Goal: Task Accomplishment & Management: Manage account settings

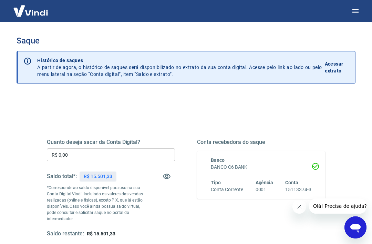
click at [80, 156] on input "R$ 0,00" at bounding box center [111, 154] width 128 height 13
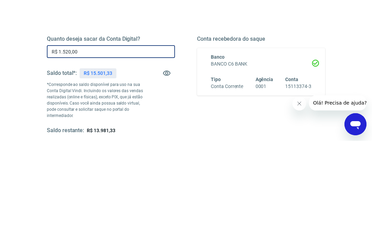
type input "R$ 15.200,00"
click at [198, 151] on div "Banco BANCO C6 BANK Tipo Conta Corrente Agência 0001 Conta 15113374-3" at bounding box center [261, 175] width 128 height 48
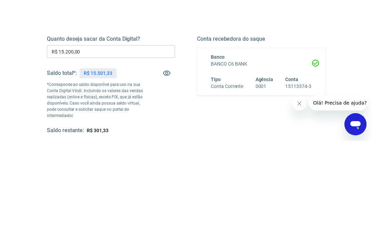
scroll to position [103, 0]
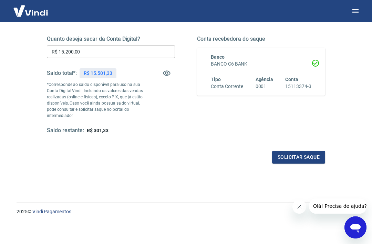
click at [307, 157] on button "Solicitar saque" at bounding box center [298, 157] width 53 height 13
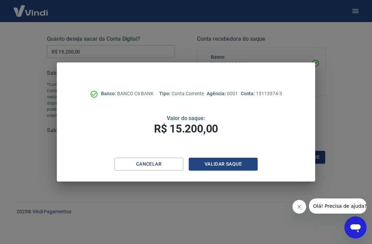
click at [240, 165] on button "Validar saque" at bounding box center [223, 164] width 69 height 13
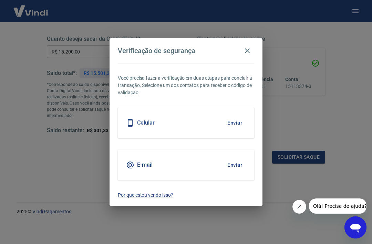
click at [238, 166] on button "Enviar" at bounding box center [235, 165] width 22 height 14
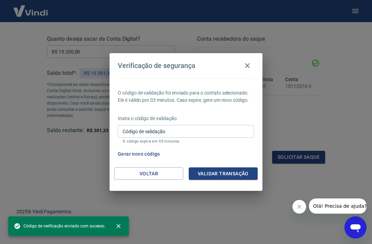
click at [141, 131] on div "Código de validação Código de validação O código expira em 03 minutos." at bounding box center [186, 134] width 137 height 19
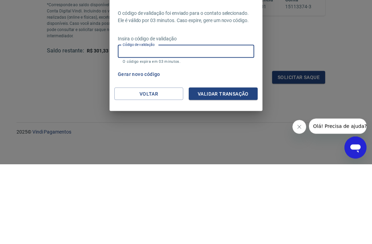
click at [138, 125] on input "Código de validação" at bounding box center [186, 131] width 137 height 13
type input "647269"
click at [223, 167] on button "Validar transação" at bounding box center [223, 173] width 69 height 13
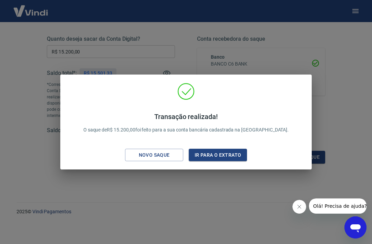
click at [362, 66] on div "Transação realizada! O saque de R$ 15.200,00 foi feito para a sua conta bancári…" at bounding box center [186, 122] width 372 height 244
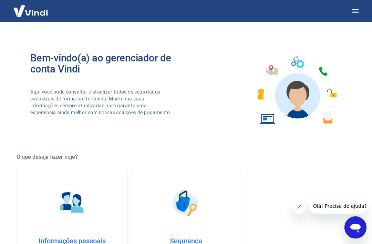
click at [352, 11] on icon "button" at bounding box center [356, 11] width 8 height 8
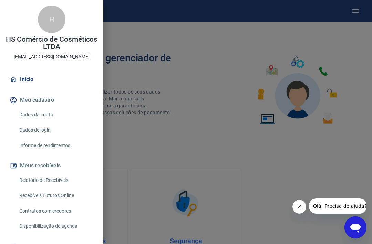
click at [40, 78] on link "Início" at bounding box center [51, 79] width 87 height 15
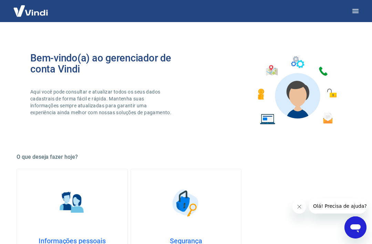
click at [353, 7] on icon "button" at bounding box center [356, 11] width 8 height 8
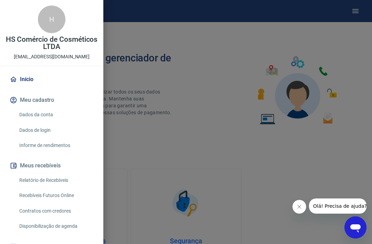
click at [69, 42] on p "HS Comércio de Cosméticos LTDA" at bounding box center [52, 43] width 92 height 14
click at [34, 78] on link "Início" at bounding box center [51, 79] width 87 height 15
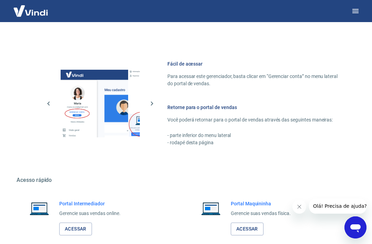
scroll to position [285, 0]
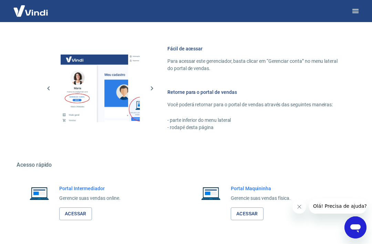
click at [86, 211] on link "Acessar" at bounding box center [75, 213] width 33 height 13
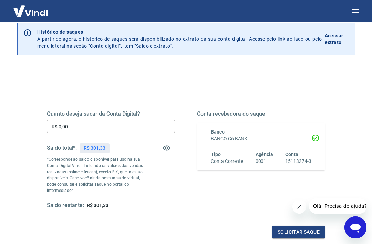
scroll to position [27, 0]
